Goal: Task Accomplishment & Management: Use online tool/utility

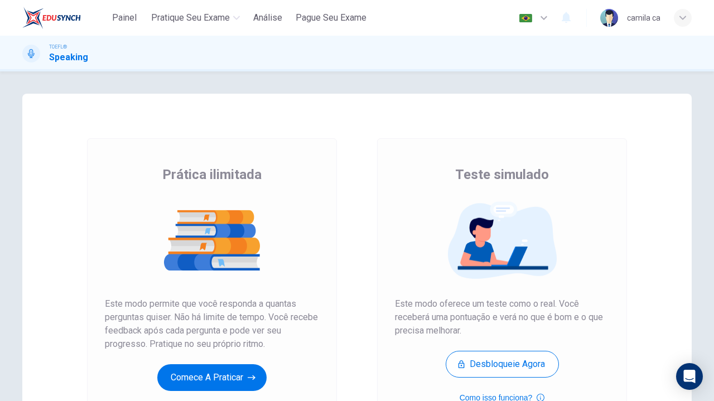
scroll to position [138, 0]
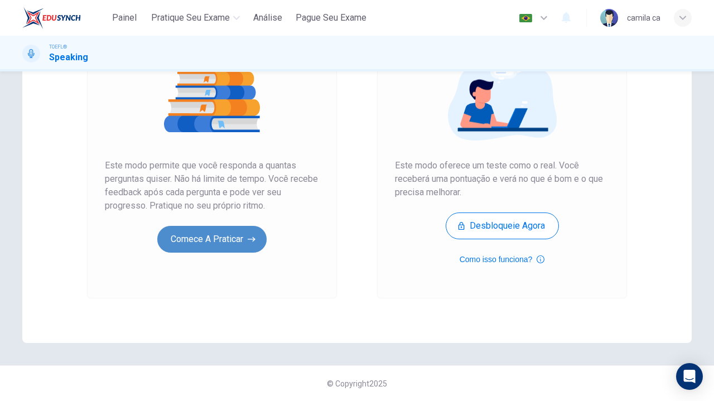
click at [195, 230] on button "Comece a praticar" at bounding box center [211, 239] width 109 height 27
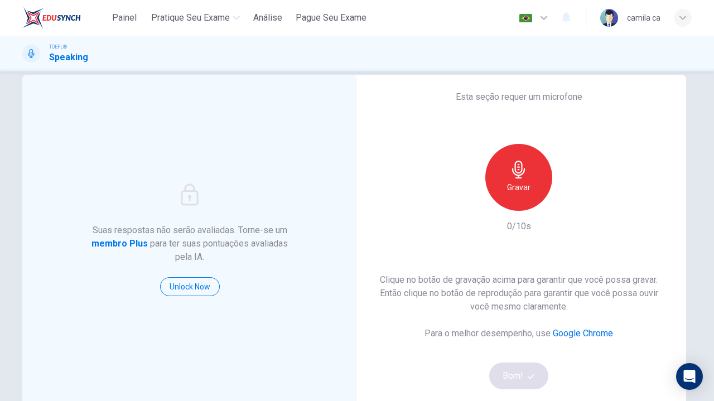
scroll to position [0, 0]
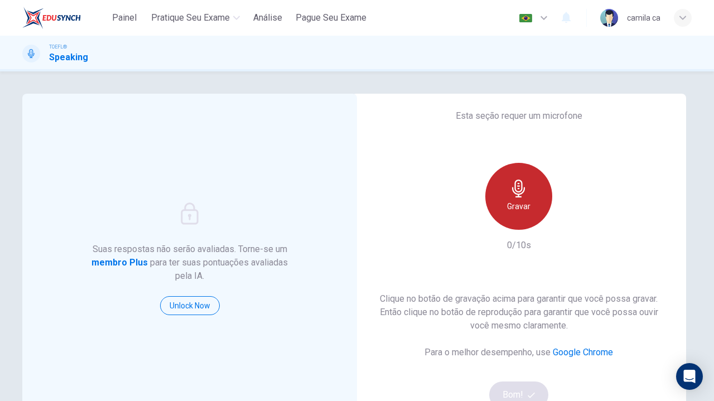
click at [531, 190] on div "Gravar" at bounding box center [518, 196] width 67 height 67
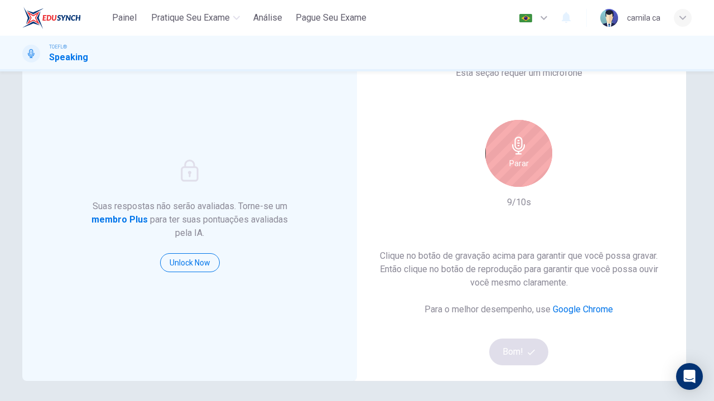
scroll to position [42, 0]
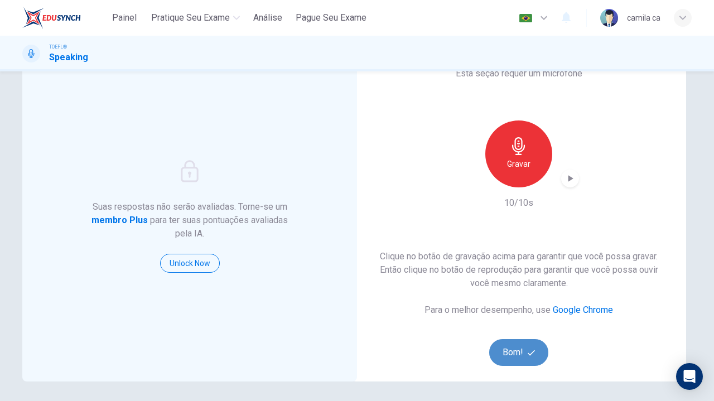
click at [515, 351] on button "Bom!" at bounding box center [519, 352] width 60 height 27
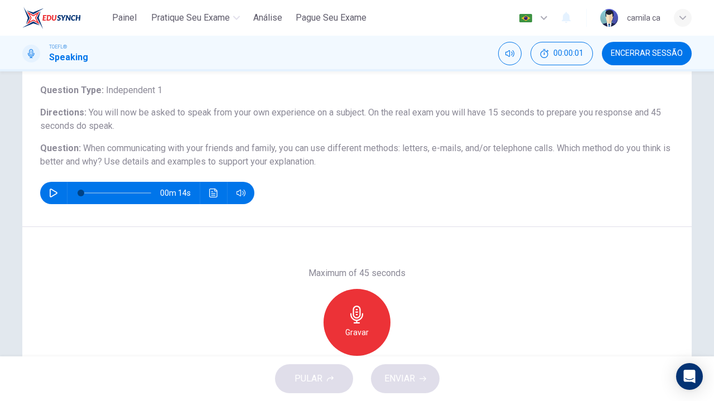
scroll to position [65, 0]
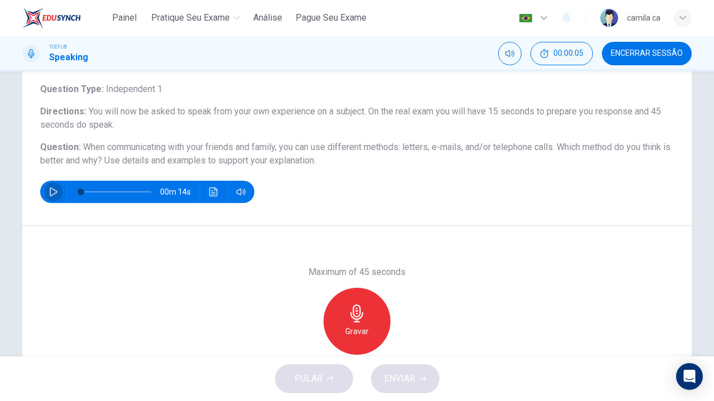
click at [49, 193] on icon "button" at bounding box center [53, 191] width 9 height 9
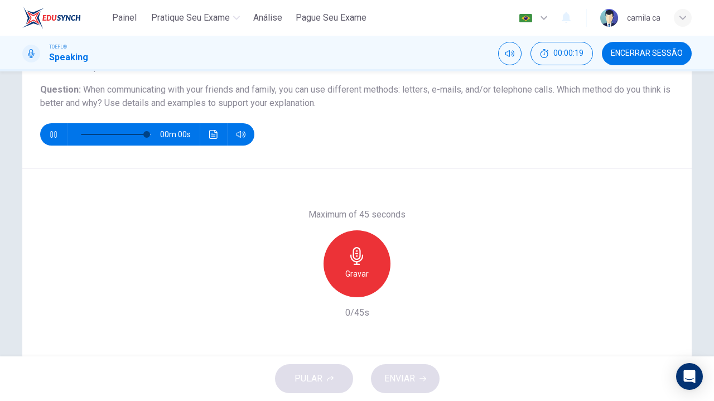
scroll to position [121, 0]
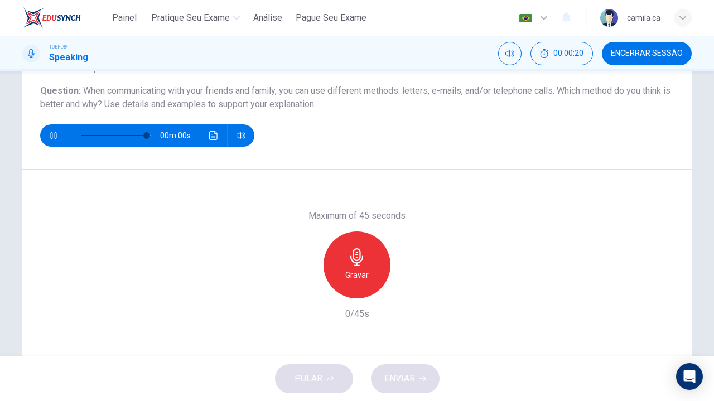
type input "0"
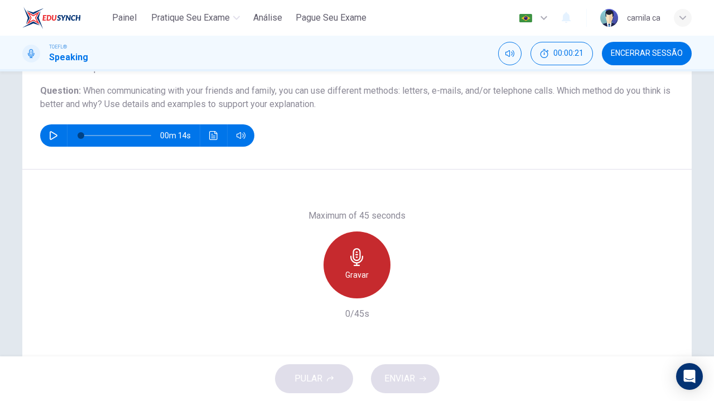
click at [362, 268] on h6 "Gravar" at bounding box center [356, 274] width 23 height 13
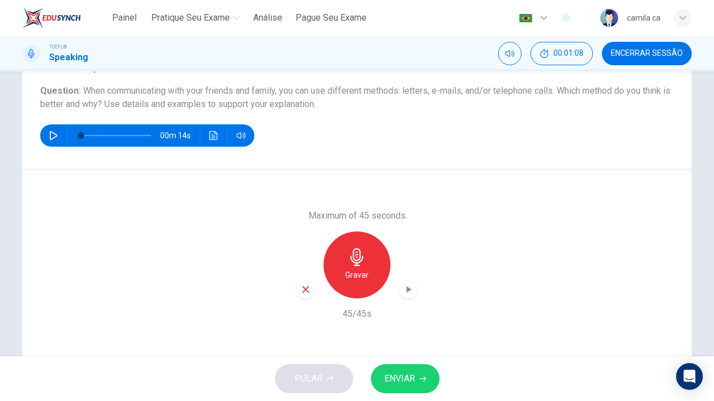
scroll to position [147, 0]
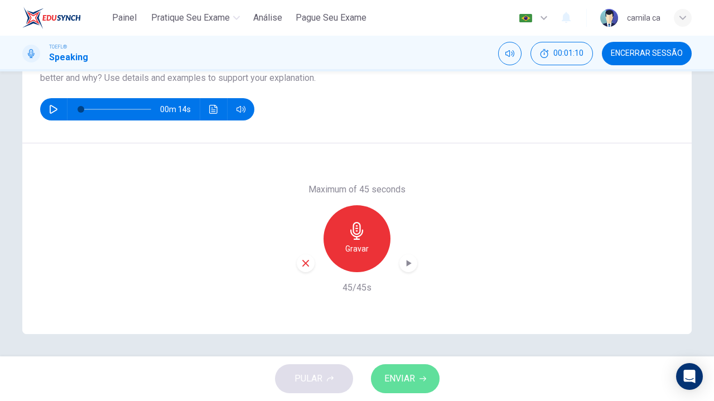
click at [409, 374] on span "ENVIAR" at bounding box center [399, 379] width 31 height 16
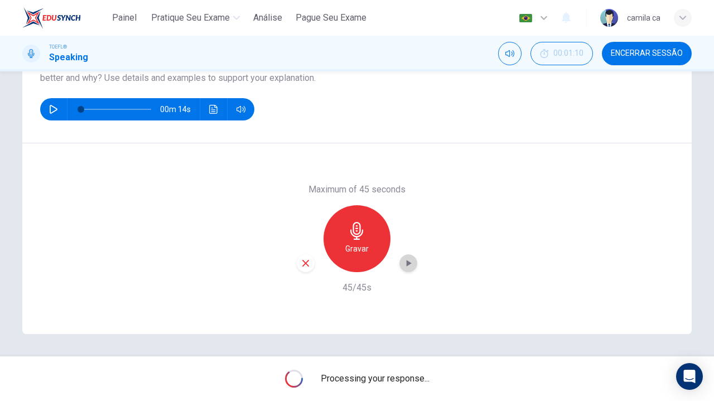
click at [405, 267] on icon "button" at bounding box center [408, 263] width 11 height 11
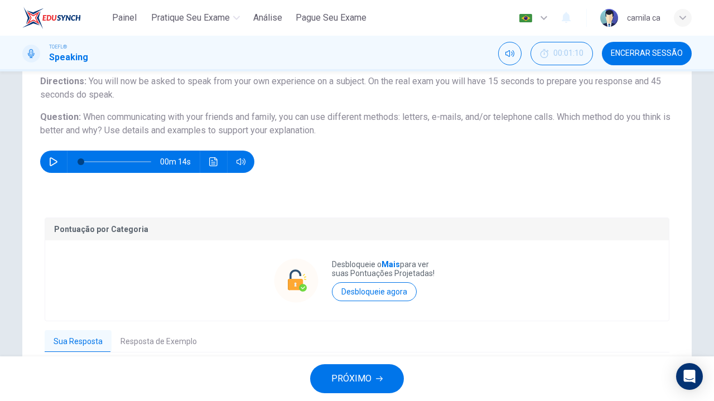
scroll to position [194, 0]
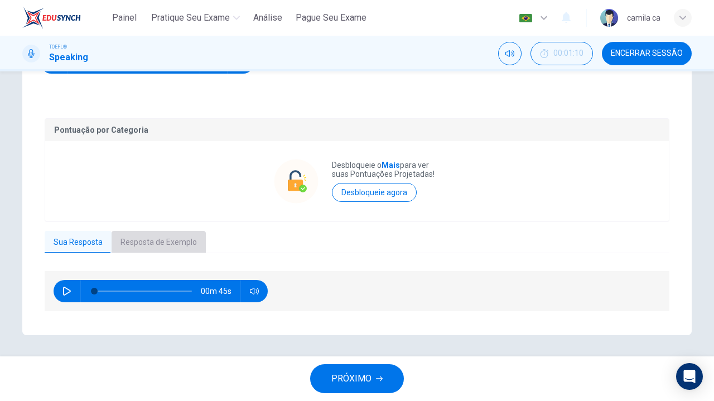
click at [152, 238] on button "Resposta de Exemplo" at bounding box center [159, 242] width 94 height 23
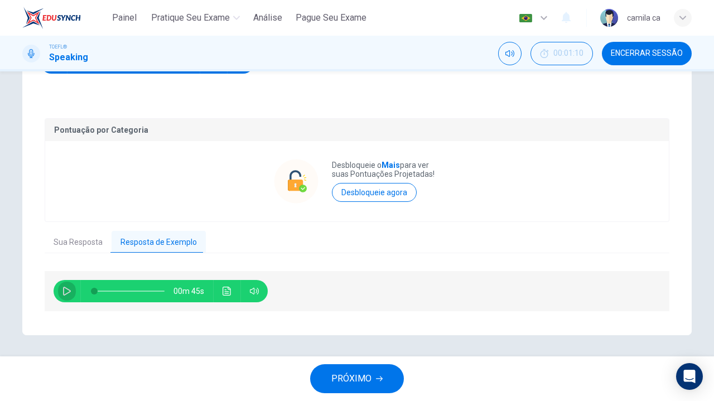
click at [64, 288] on icon "button" at bounding box center [67, 291] width 8 height 9
click at [59, 286] on button "button" at bounding box center [67, 291] width 18 height 22
type input "60"
